Goal: Find specific page/section

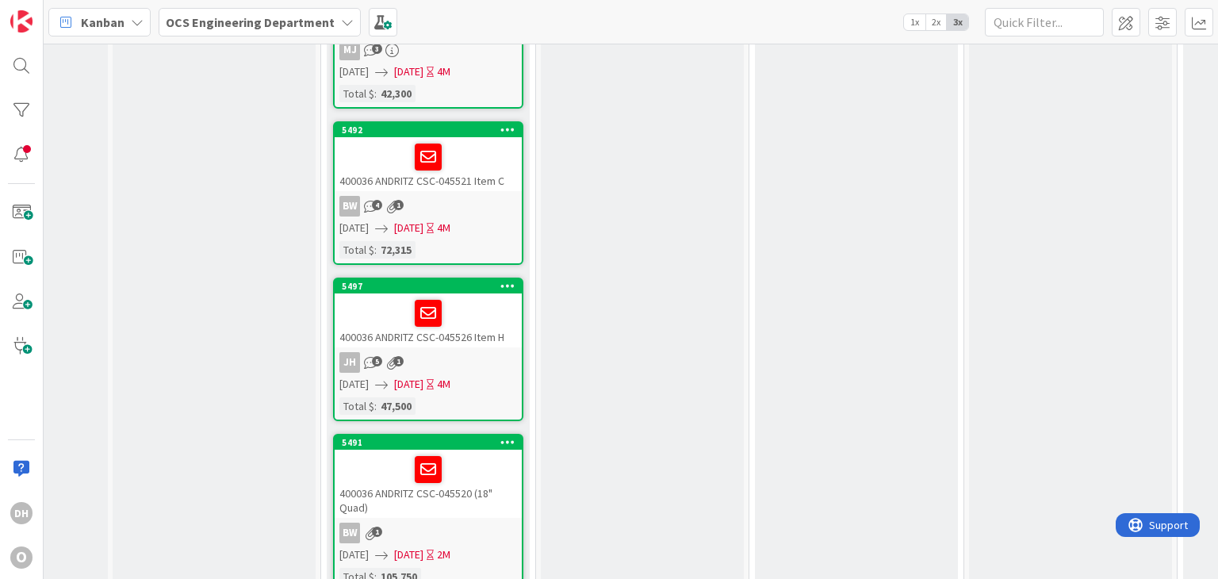
scroll to position [2065, 780]
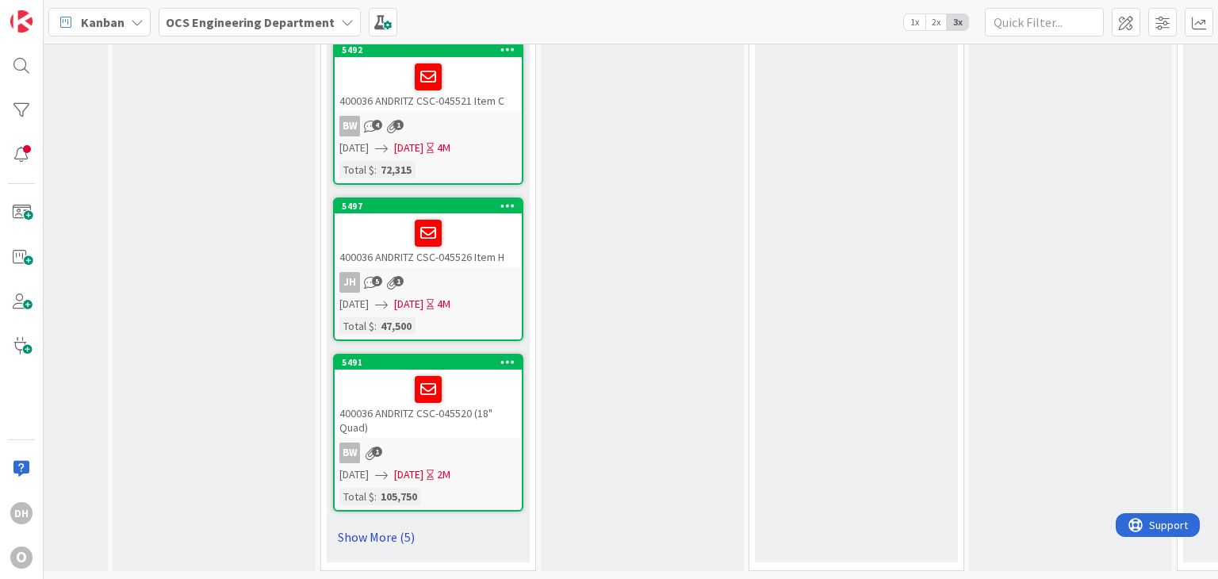
click at [405, 533] on link "Show More (5)" at bounding box center [428, 536] width 190 height 25
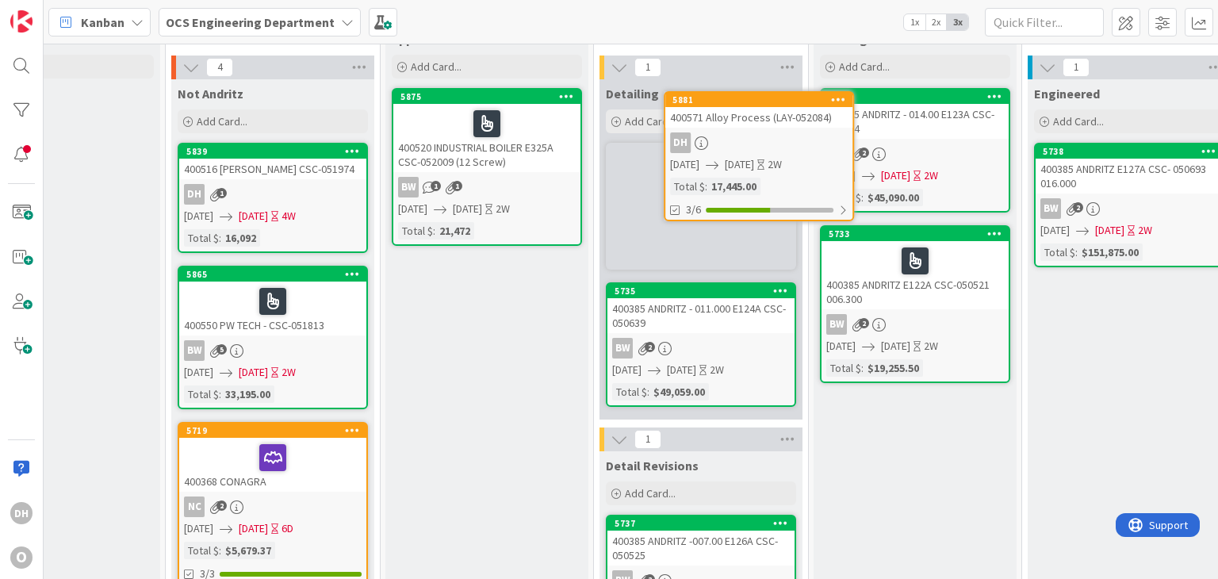
scroll to position [0, 936]
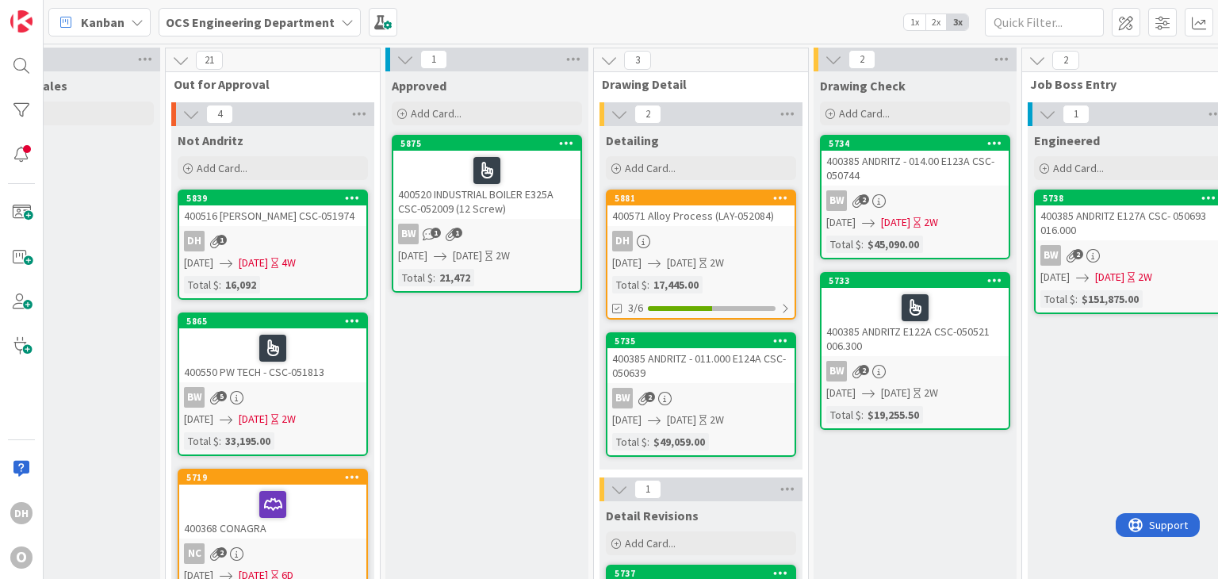
click at [738, 218] on div "400571 Alloy Process (LAY-052084)" at bounding box center [700, 215] width 187 height 21
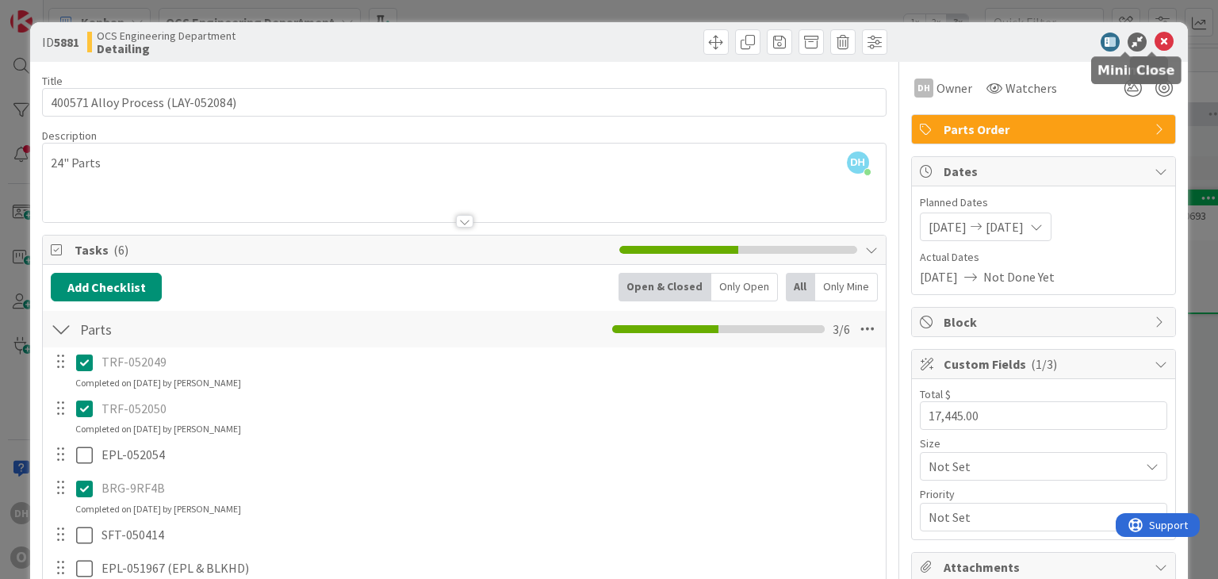
click at [1155, 40] on icon at bounding box center [1164, 42] width 19 height 19
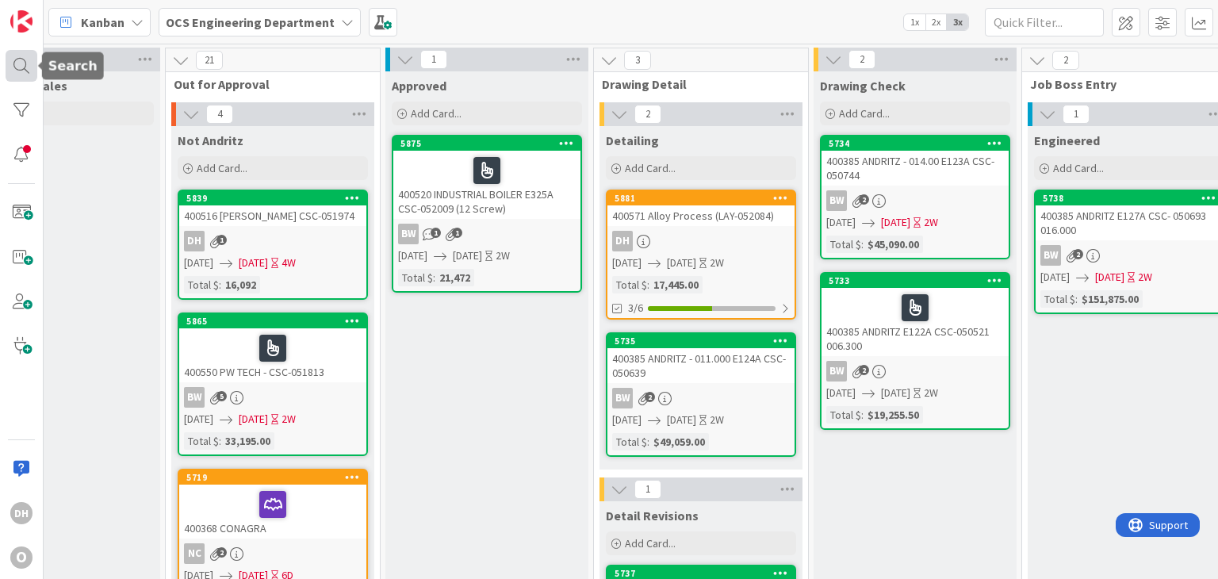
click at [29, 73] on div at bounding box center [22, 66] width 32 height 32
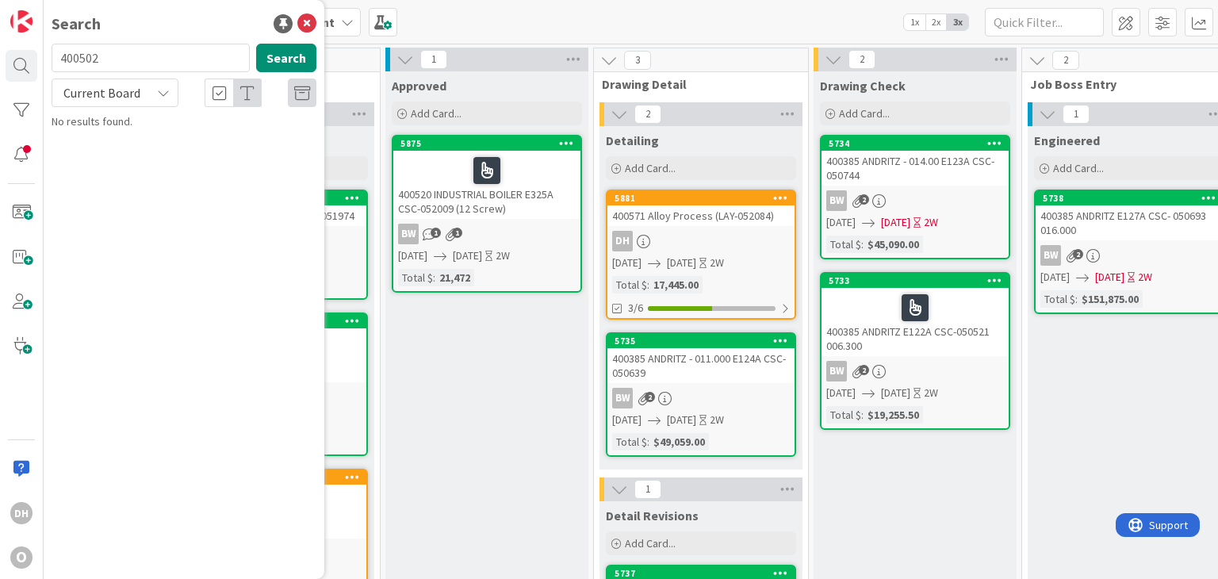
type input "400502"
